Goal: Find specific page/section

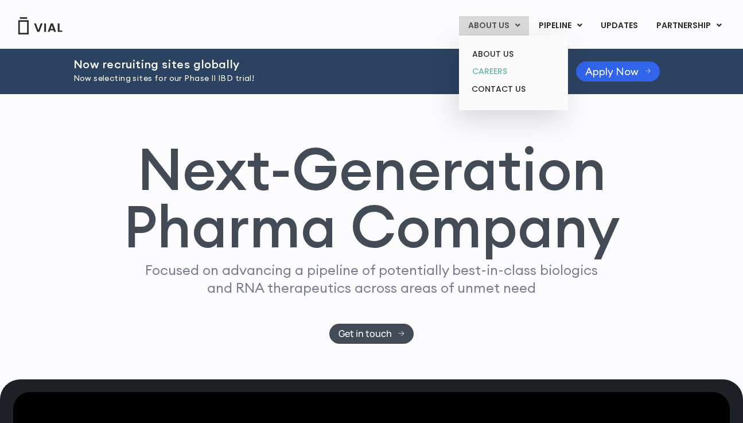
click at [502, 69] on link "CAREERS" at bounding box center [513, 72] width 100 height 18
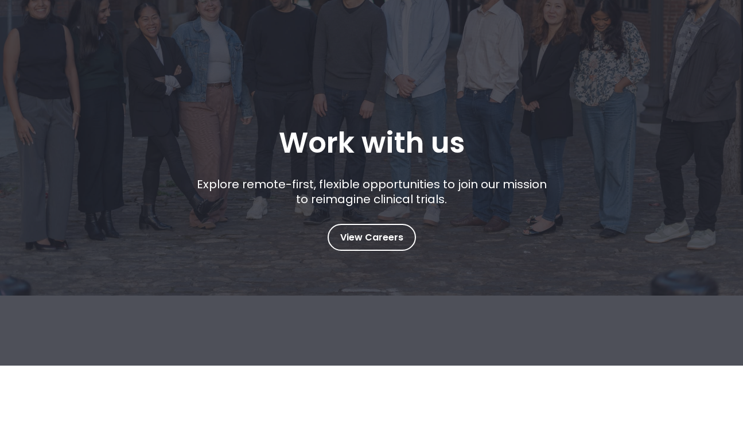
scroll to position [138, 0]
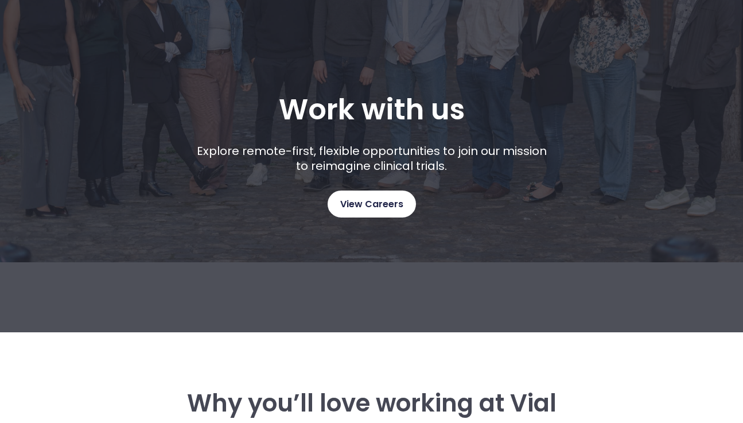
click at [378, 211] on span "View Careers" at bounding box center [371, 204] width 63 height 15
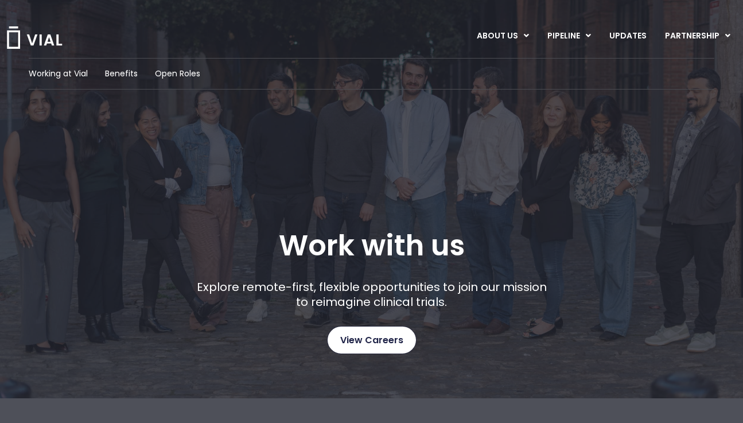
scroll to position [0, 0]
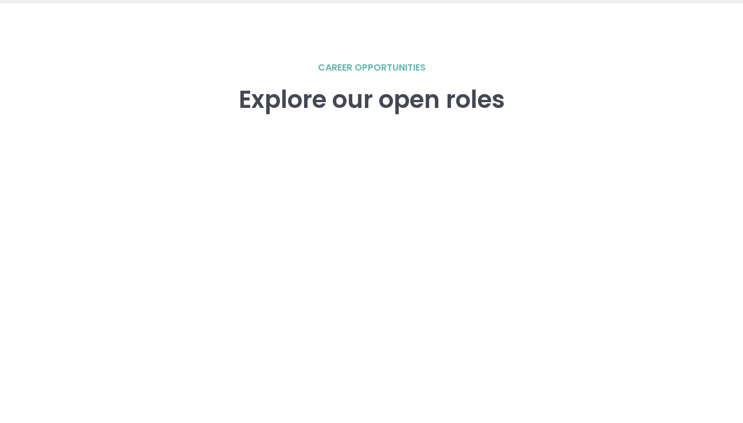
scroll to position [1588, 0]
